Goal: Information Seeking & Learning: Learn about a topic

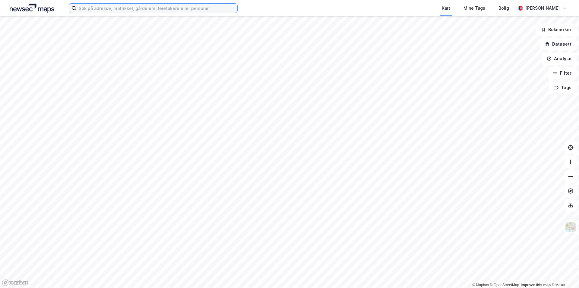
click at [110, 12] on input at bounding box center [156, 8] width 161 height 9
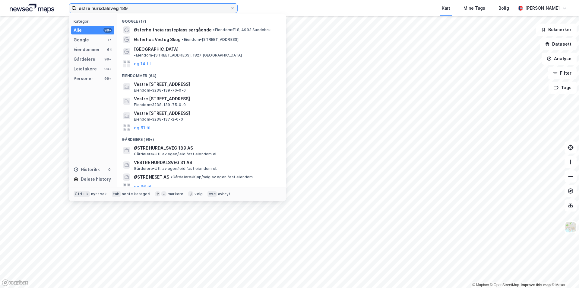
type input "østre hursdalsveg 189"
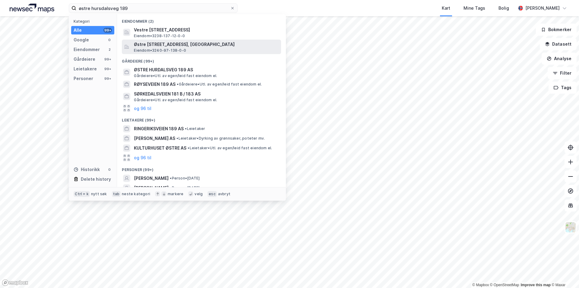
click at [167, 47] on span "Østre [STREET_ADDRESS], [GEOGRAPHIC_DATA]" at bounding box center [206, 44] width 145 height 7
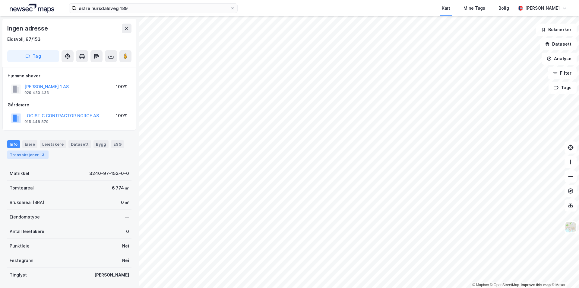
click at [32, 155] on div "Transaksjoner 3" at bounding box center [27, 154] width 41 height 8
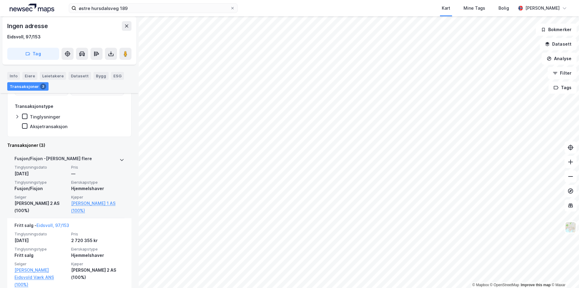
scroll to position [121, 0]
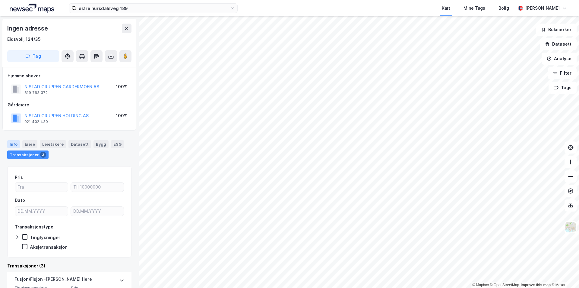
click at [16, 144] on div "Info" at bounding box center [13, 144] width 13 height 8
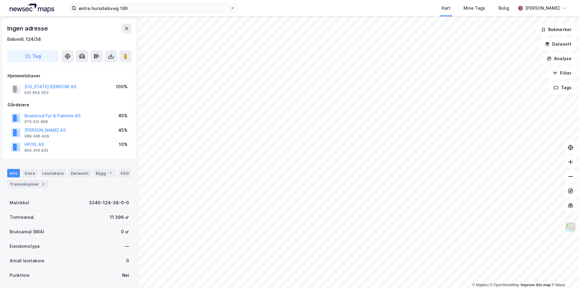
scroll to position [70, 0]
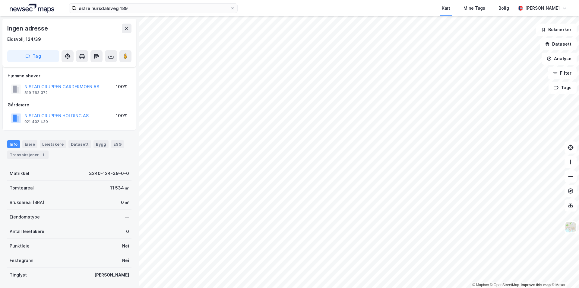
scroll to position [40, 0]
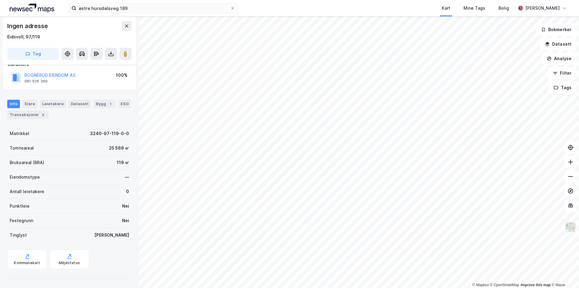
scroll to position [40, 0]
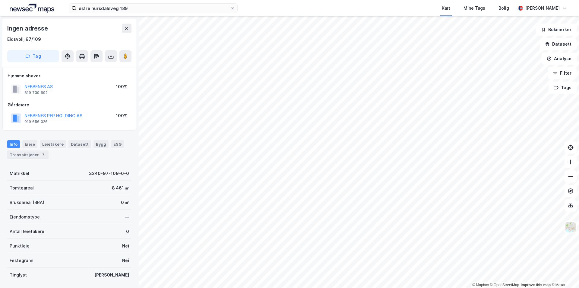
scroll to position [40, 0]
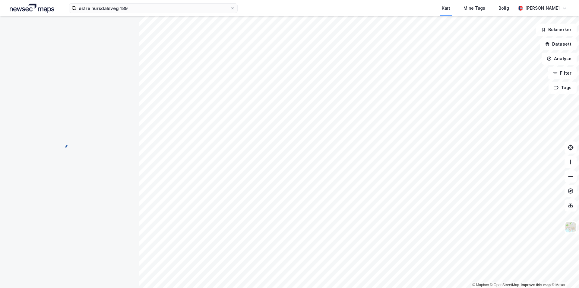
scroll to position [40, 0]
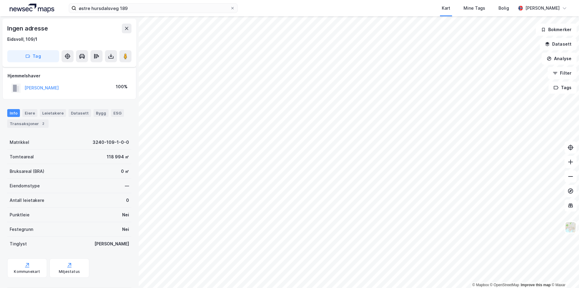
scroll to position [9, 0]
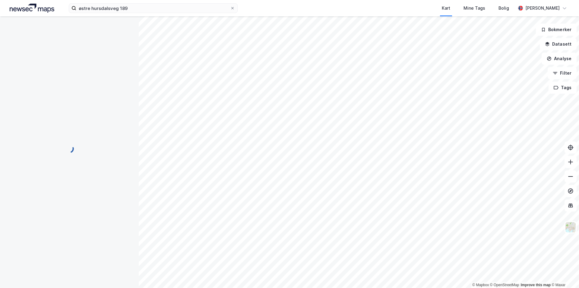
scroll to position [9, 0]
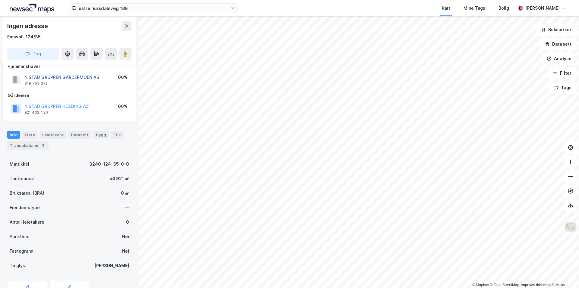
click at [0, 0] on button "NISTAD GRUPPEN GARDERMOEN AS" at bounding box center [0, 0] width 0 height 0
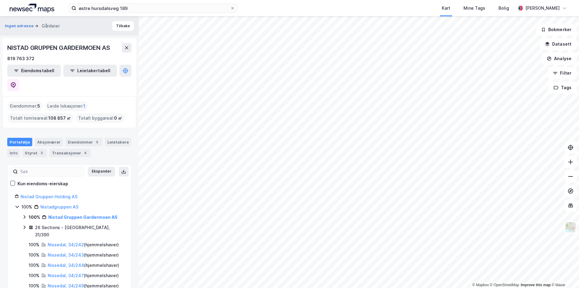
click at [25, 101] on div "Eiendommer : 5" at bounding box center [25, 106] width 35 height 10
drag, startPoint x: 77, startPoint y: 182, endPoint x: 18, endPoint y: 183, distance: 58.6
click at [18, 193] on div "Nistad Gruppen Holding AS" at bounding box center [69, 196] width 109 height 7
copy link "Nistad Gruppen Holding AS"
click at [52, 138] on div "Aksjonærer" at bounding box center [49, 142] width 28 height 8
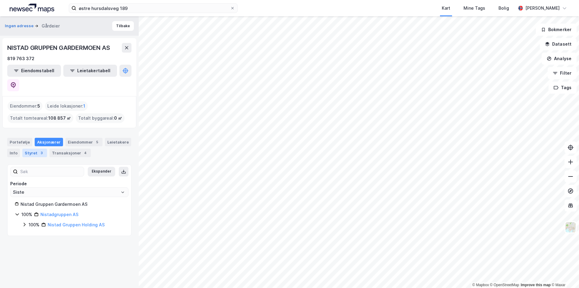
click at [30, 148] on div "Styret 3" at bounding box center [34, 152] width 25 height 8
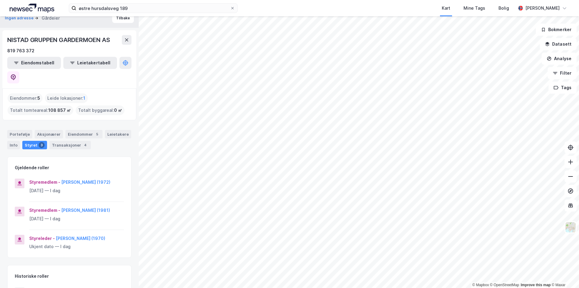
scroll to position [30, 0]
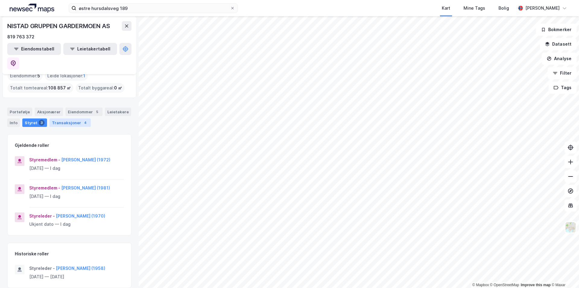
click at [68, 118] on div "Transaksjoner 4" at bounding box center [69, 122] width 41 height 8
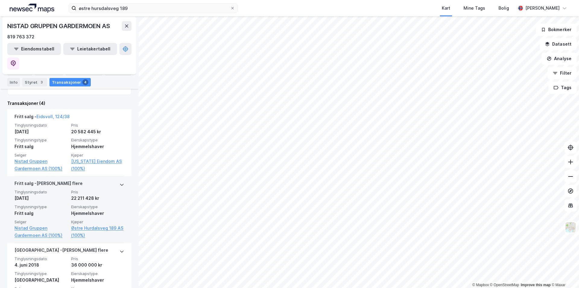
scroll to position [181, 0]
